Goal: Information Seeking & Learning: Learn about a topic

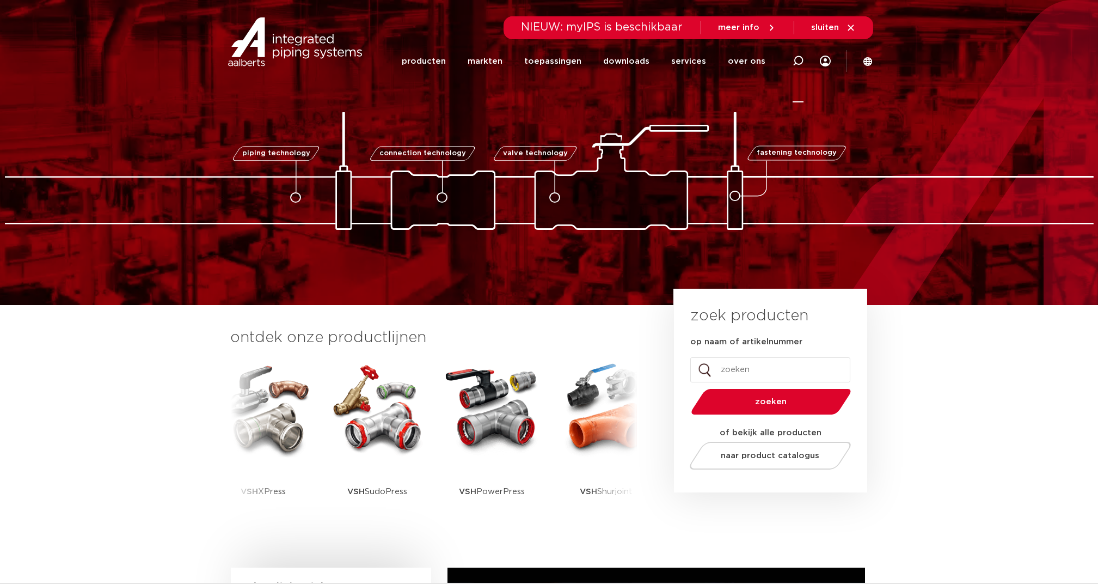
click at [797, 61] on icon at bounding box center [798, 61] width 11 height 11
type input "h307"
click button "Zoeken" at bounding box center [0, 0] width 0 height 0
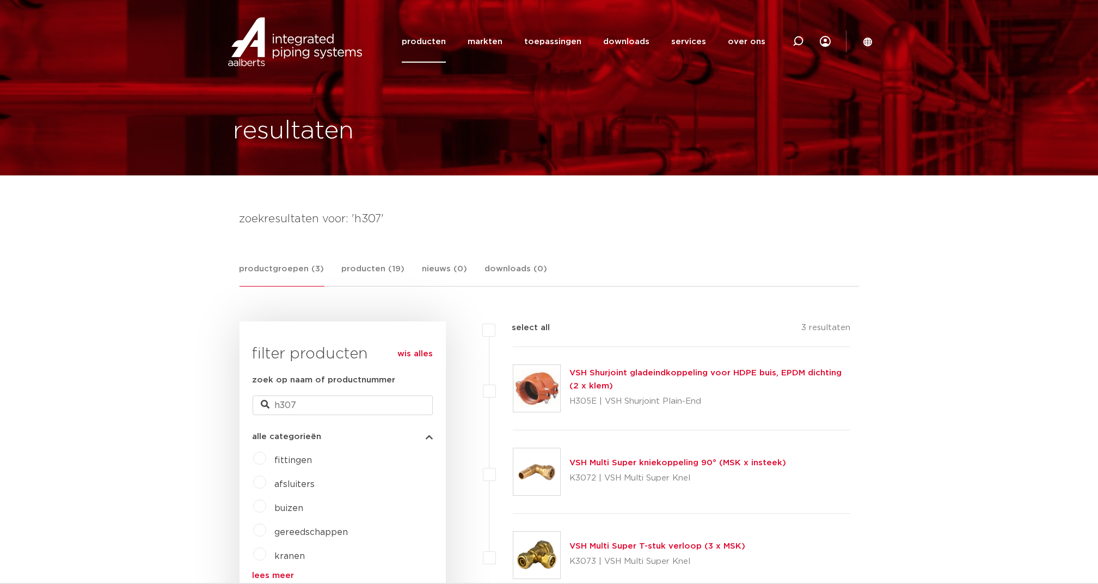
click at [298, 268] on link "productgroepen (3)" at bounding box center [282, 274] width 85 height 24
click at [424, 37] on link "producten" at bounding box center [424, 42] width 44 height 42
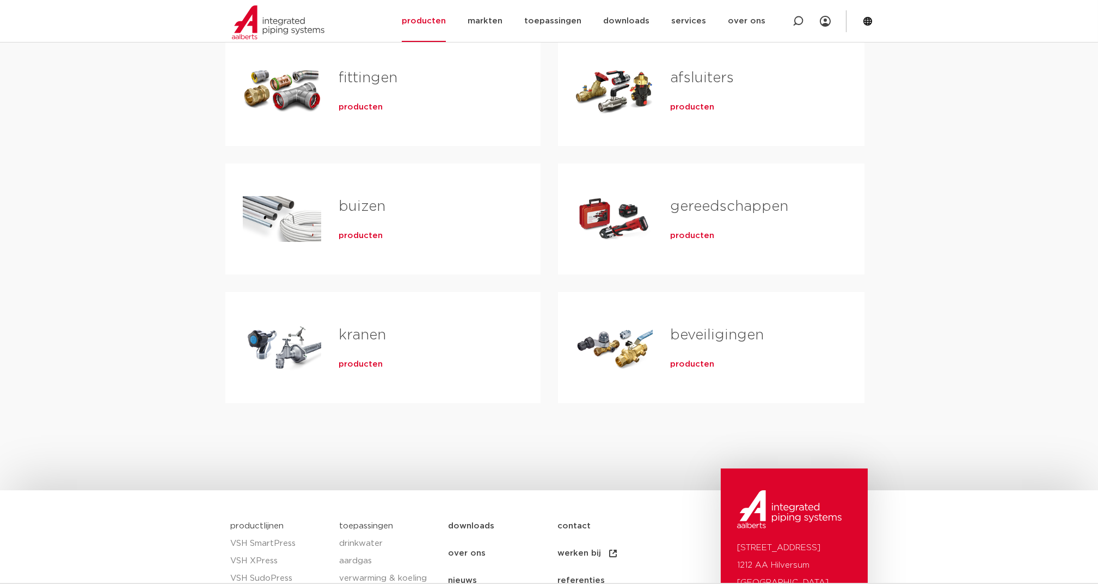
scroll to position [145, 0]
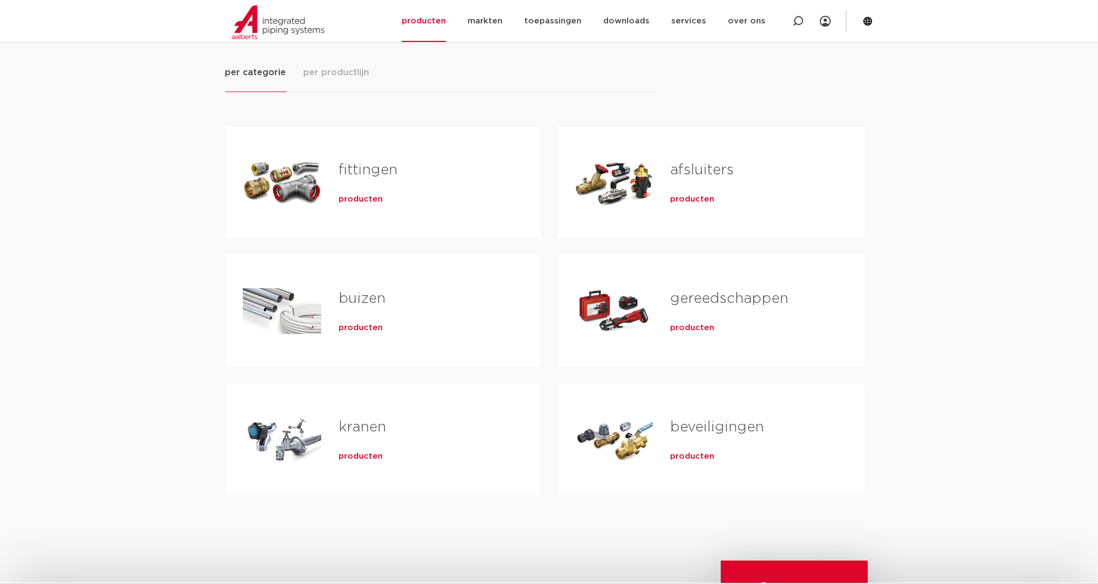
click at [347, 64] on div "per categorie per productlijn fittingen producten buizen producten" at bounding box center [549, 306] width 648 height 552
click at [342, 71] on span "per productlijn" at bounding box center [337, 72] width 66 height 13
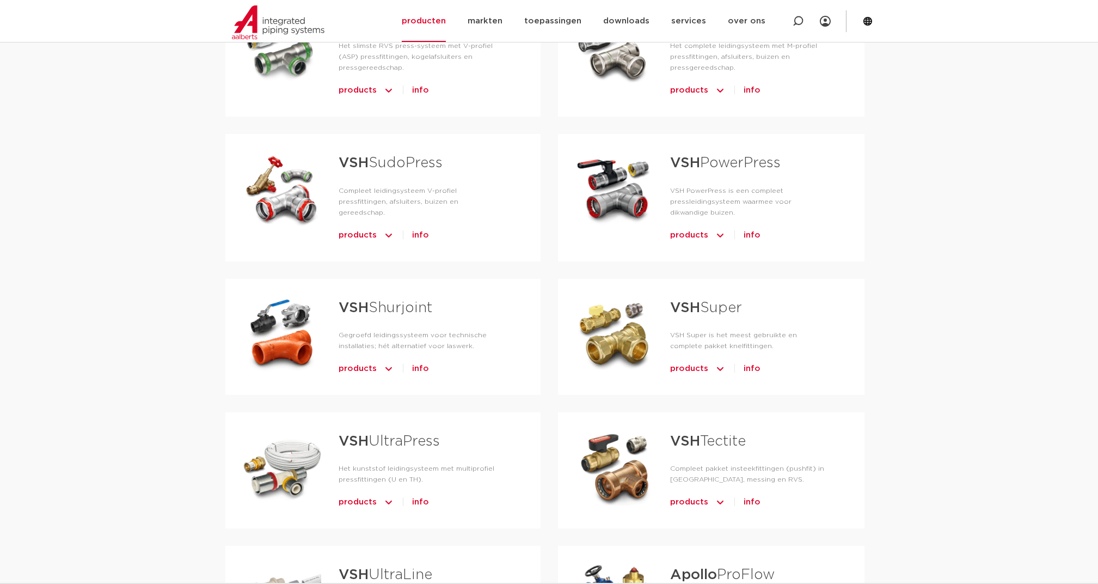
scroll to position [290, 0]
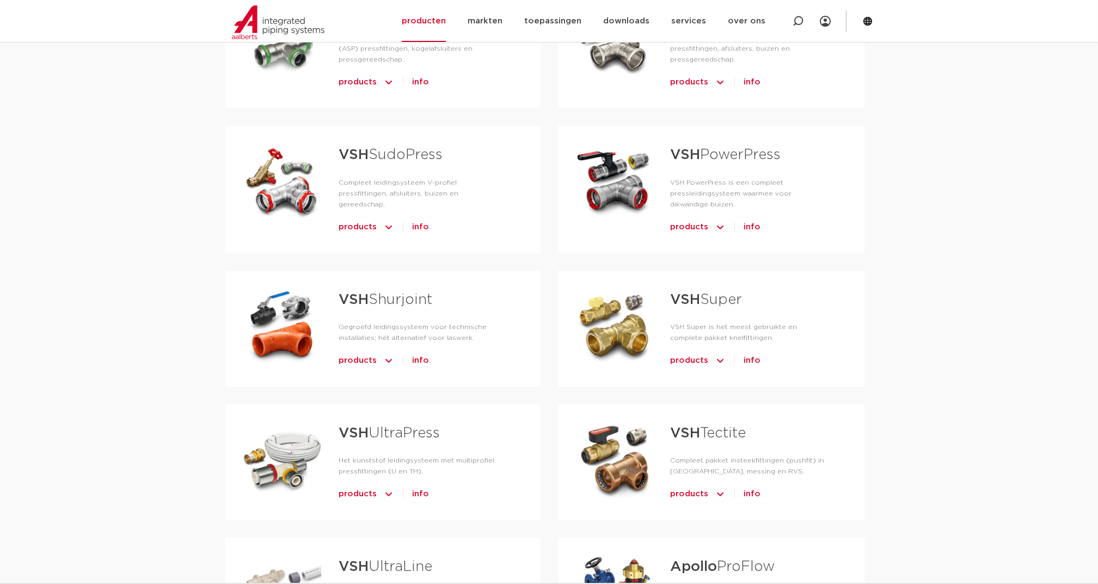
click at [402, 292] on link "VSH Shurjoint" at bounding box center [386, 299] width 94 height 14
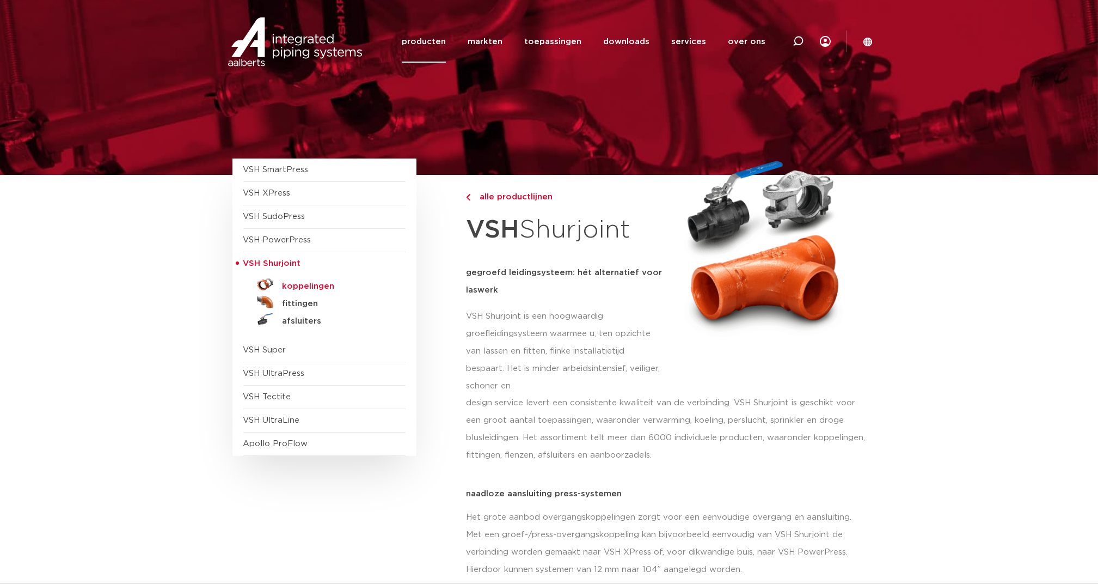
click at [321, 282] on h5 "koppelingen" at bounding box center [337, 287] width 108 height 10
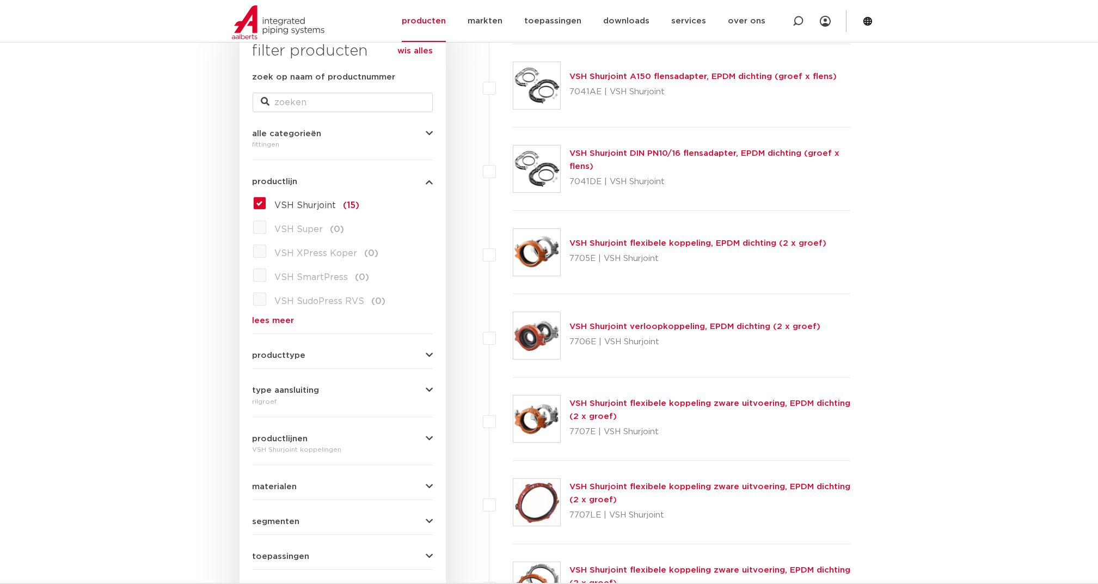
scroll to position [290, 0]
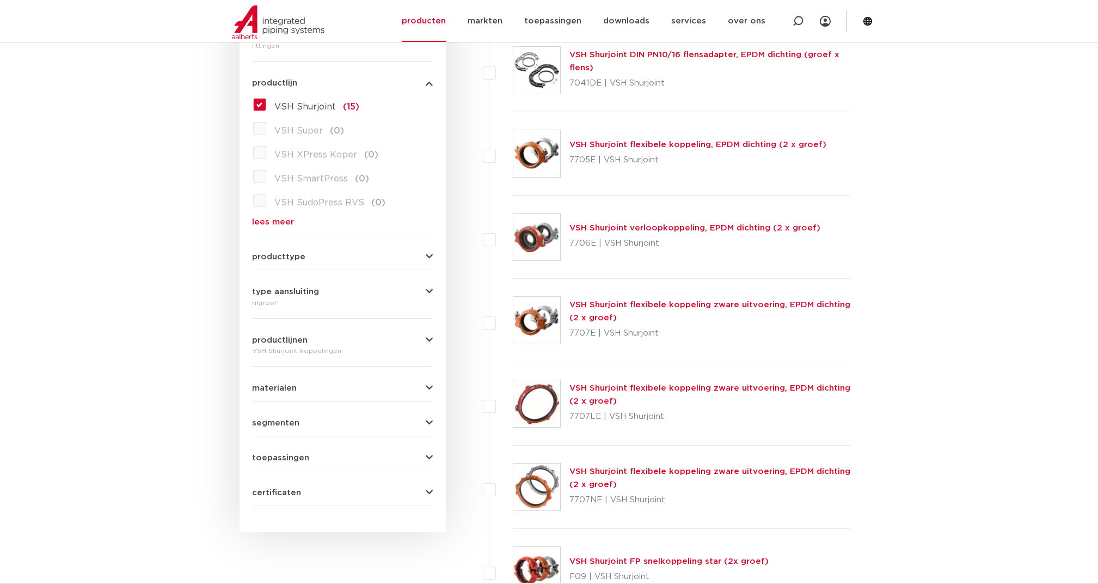
click at [278, 223] on link "lees meer" at bounding box center [343, 222] width 180 height 8
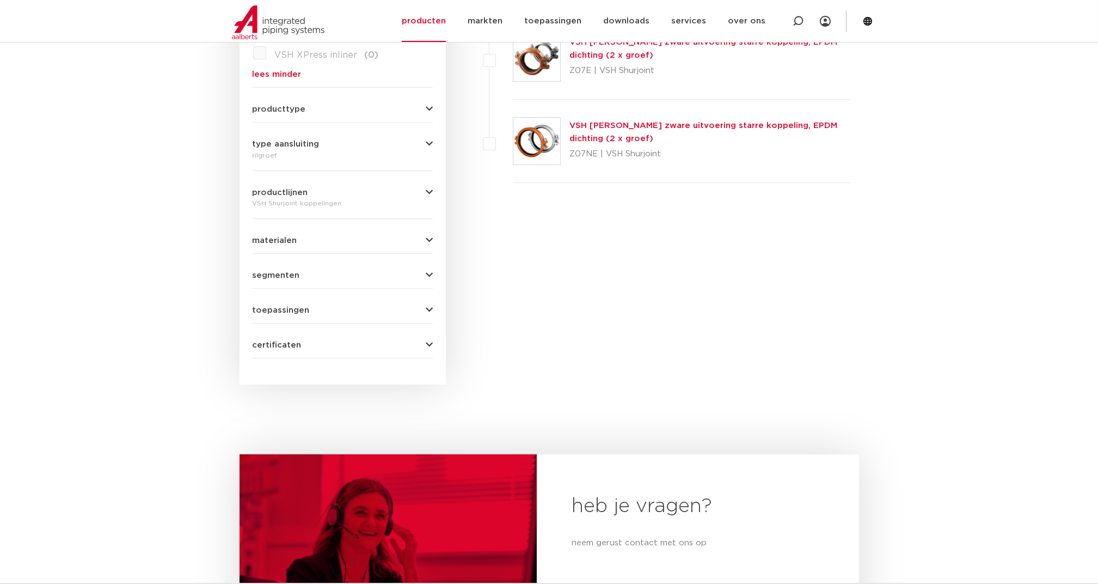
scroll to position [1307, 0]
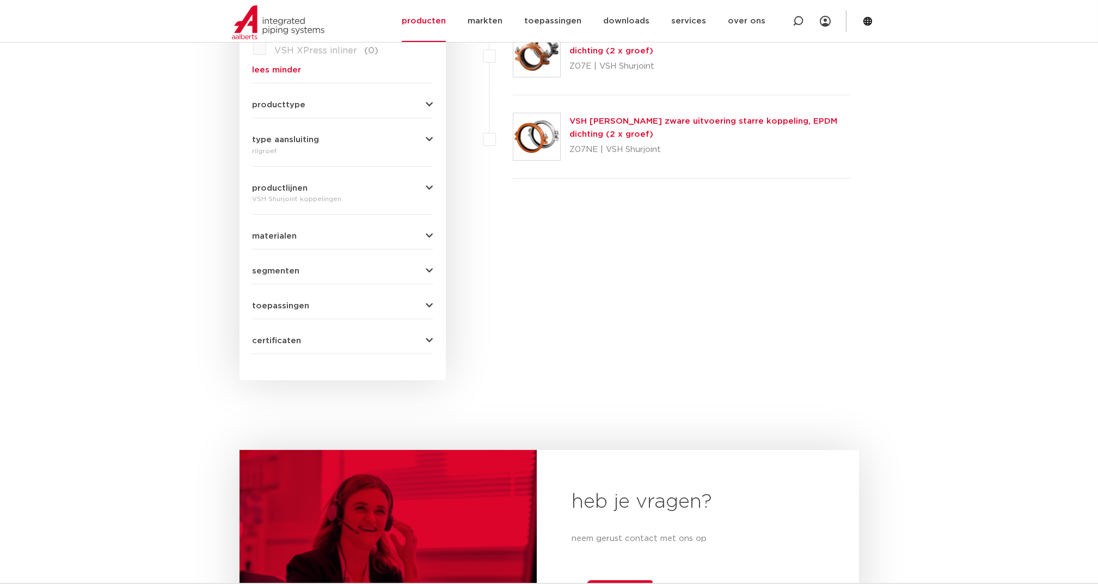
click at [289, 232] on span "materialen" at bounding box center [275, 236] width 45 height 8
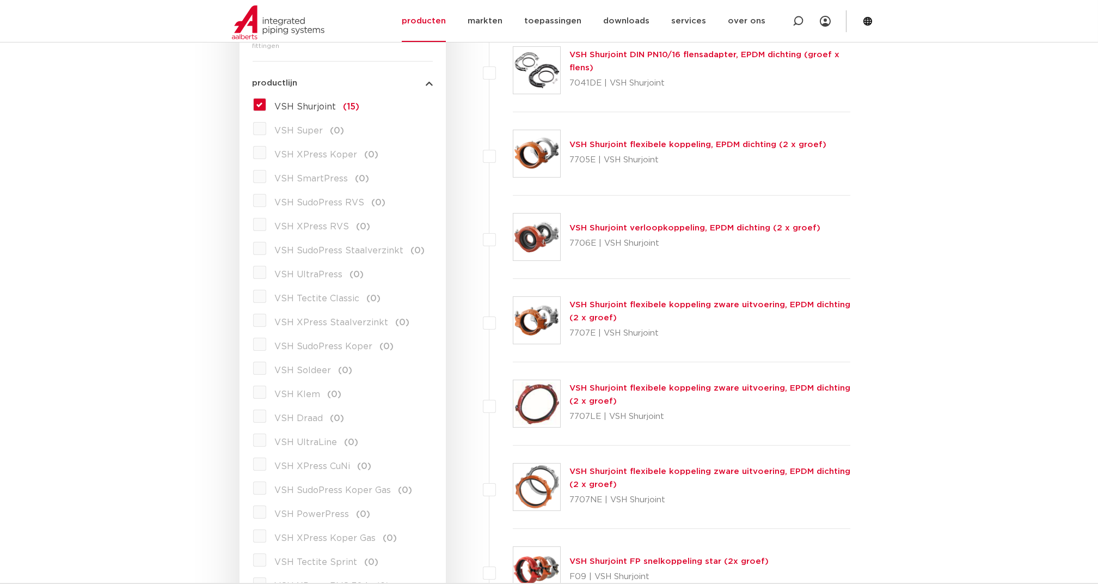
scroll to position [145, 0]
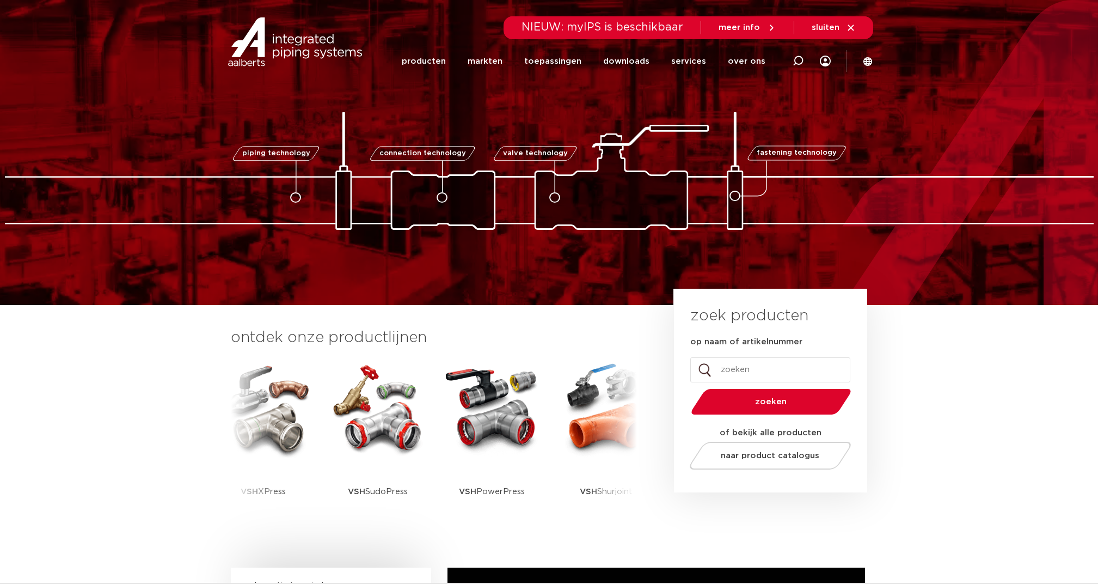
click at [797, 65] on icon at bounding box center [798, 61] width 11 height 11
type input "reducign elbow"
click button "Zoeken" at bounding box center [0, 0] width 0 height 0
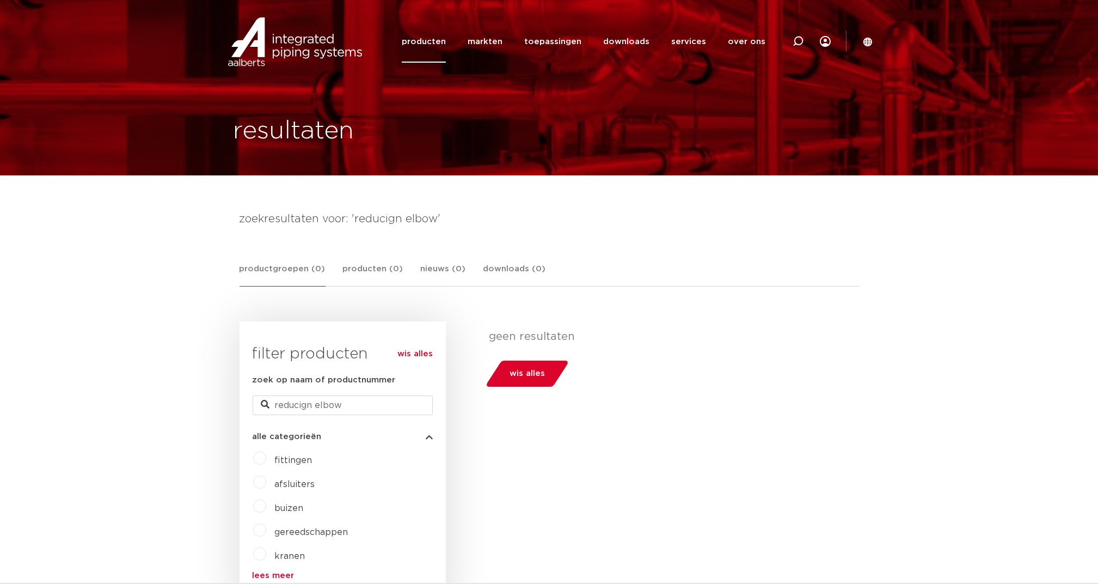
click at [423, 42] on link "producten" at bounding box center [424, 42] width 44 height 42
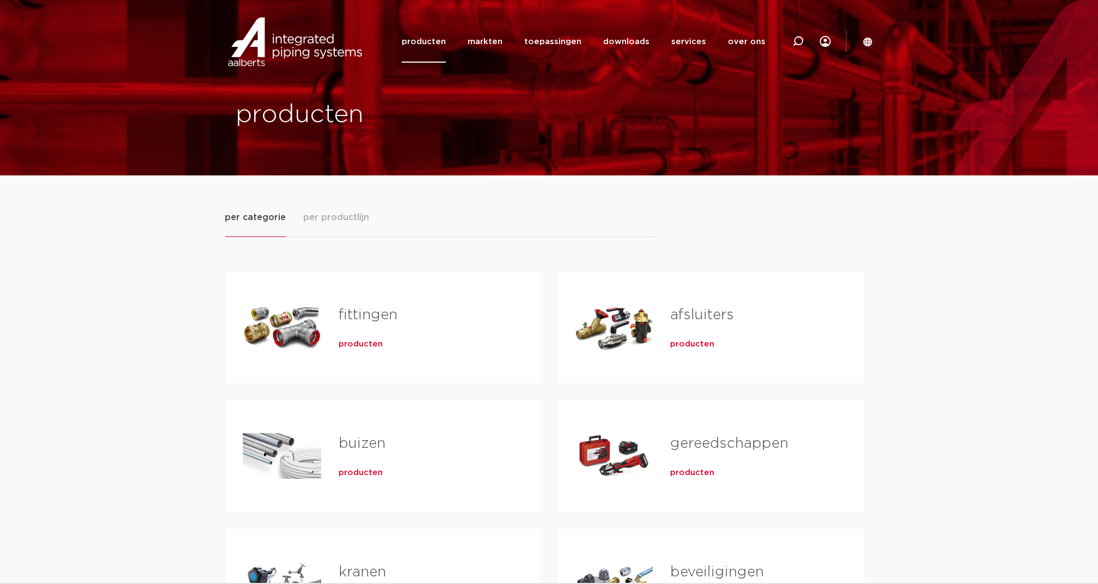
click at [343, 218] on span "per productlijn" at bounding box center [337, 217] width 66 height 13
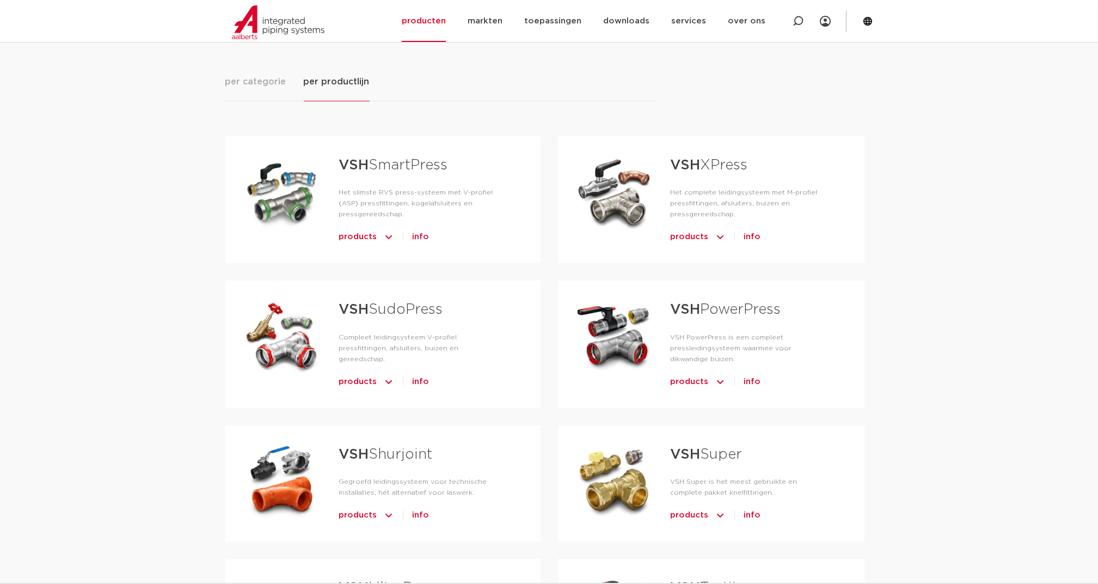
scroll to position [218, 0]
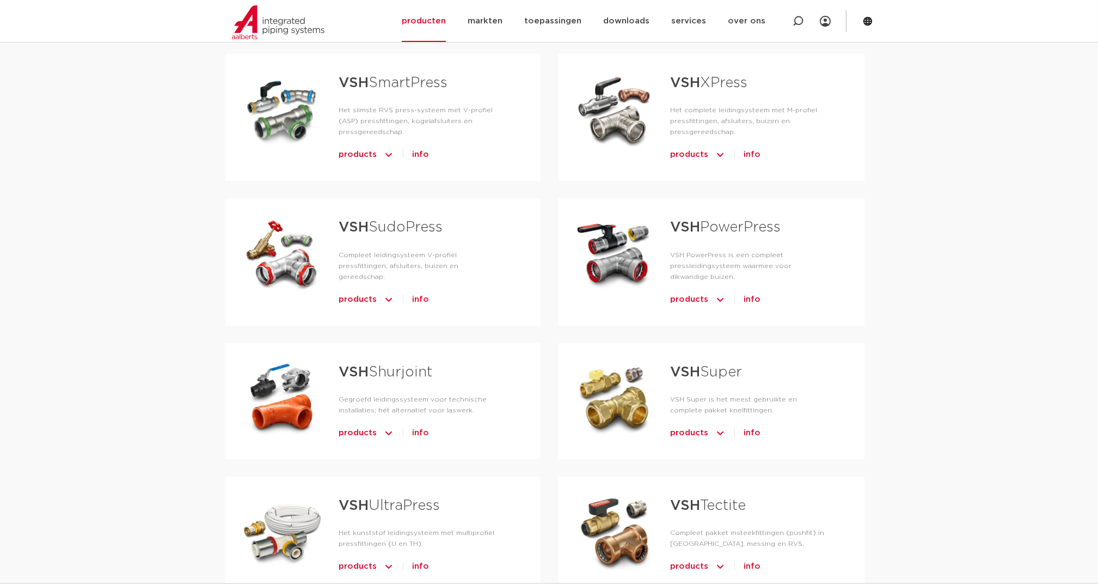
click at [374, 365] on link "VSH Shurjoint" at bounding box center [386, 372] width 94 height 14
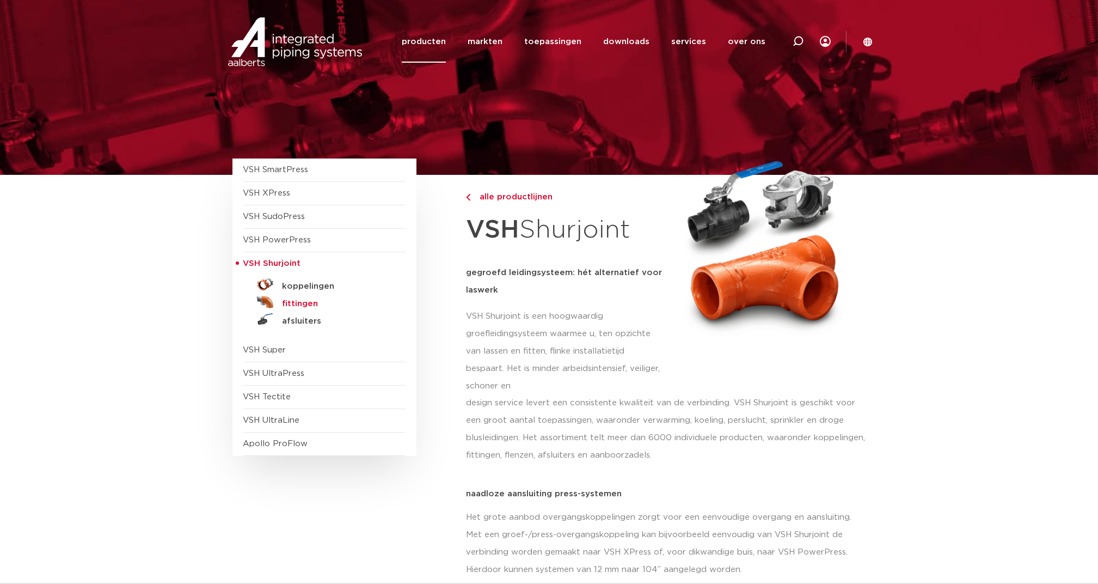
click at [304, 299] on h5 "fittingen" at bounding box center [337, 304] width 108 height 10
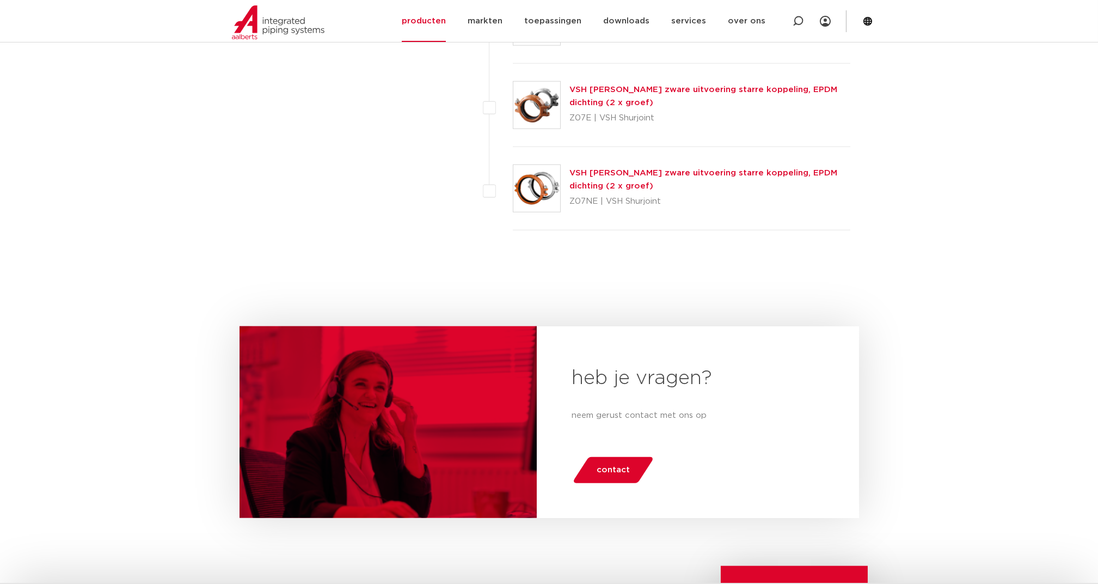
scroll to position [5010, 0]
